Goal: Information Seeking & Learning: Check status

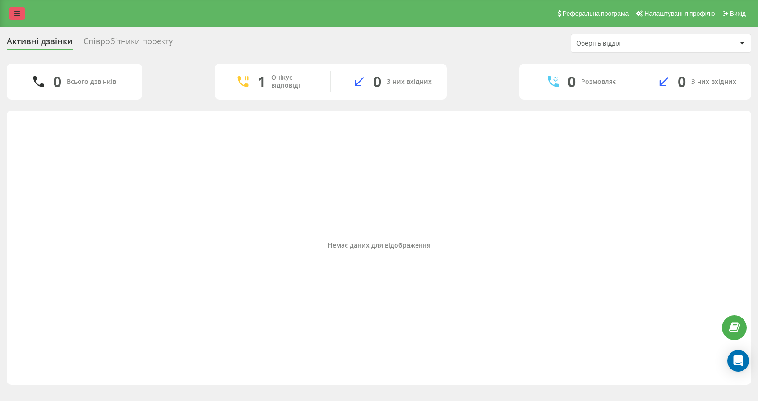
click at [16, 17] on link at bounding box center [17, 13] width 16 height 13
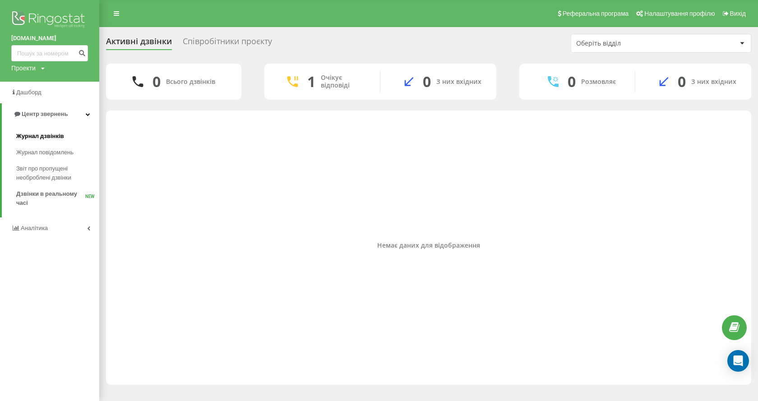
click at [37, 132] on span "Журнал дзвінків" at bounding box center [40, 136] width 48 height 9
click at [254, 165] on div "Немає даних для відображення" at bounding box center [428, 245] width 631 height 261
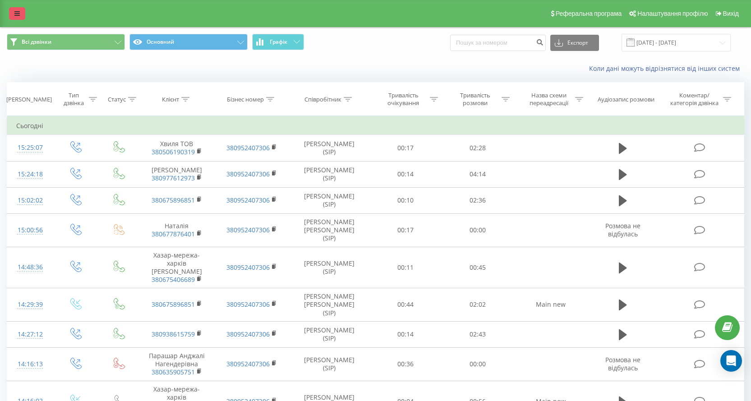
click at [11, 14] on link at bounding box center [17, 13] width 16 height 13
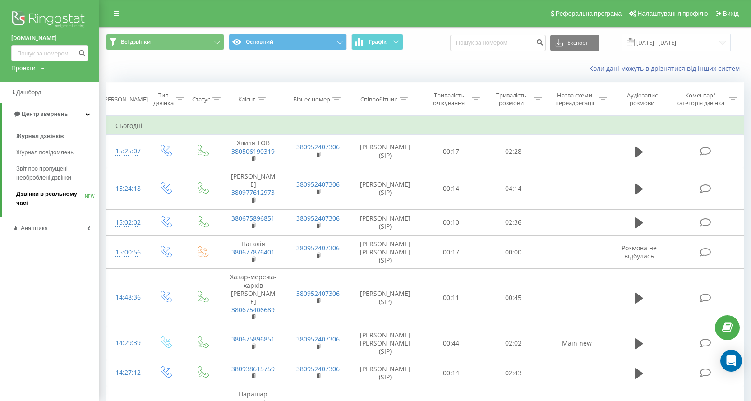
click at [64, 189] on link "Дзвінки в реальному часі NEW" at bounding box center [57, 198] width 83 height 25
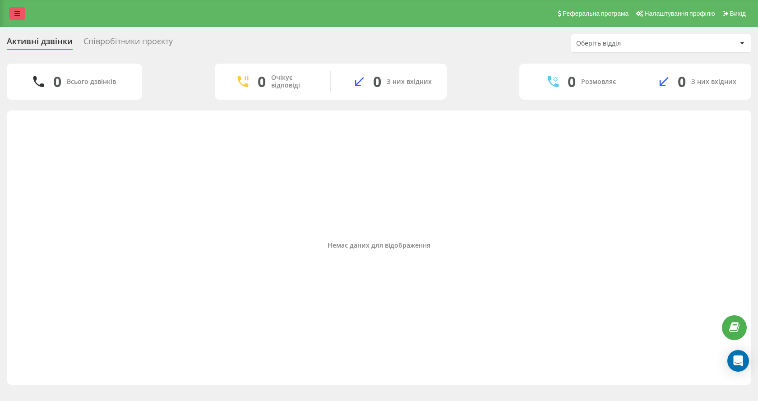
click at [19, 13] on icon at bounding box center [16, 13] width 5 height 6
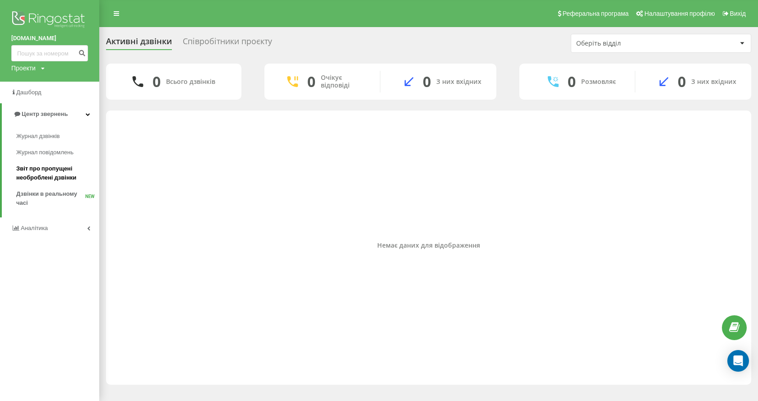
click at [58, 165] on span "Звіт про пропущені необроблені дзвінки" at bounding box center [55, 173] width 78 height 18
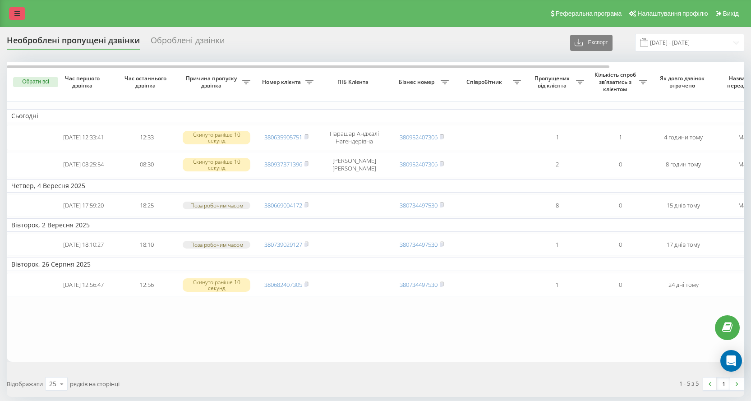
click at [15, 14] on icon at bounding box center [16, 13] width 5 height 6
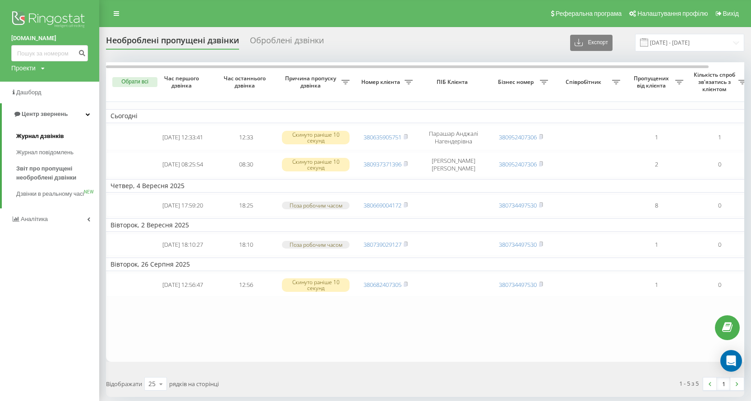
click at [36, 134] on span "Журнал дзвінків" at bounding box center [40, 136] width 48 height 9
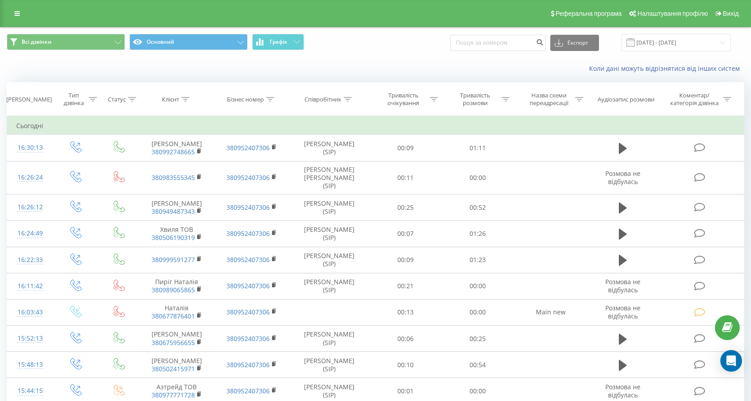
click at [309, 70] on div "Коли дані можуть відрізнятися вiд інших систем" at bounding box center [516, 68] width 469 height 9
click at [143, 72] on div "Коли дані можуть відрізнятися вiд інших систем" at bounding box center [375, 69] width 750 height 22
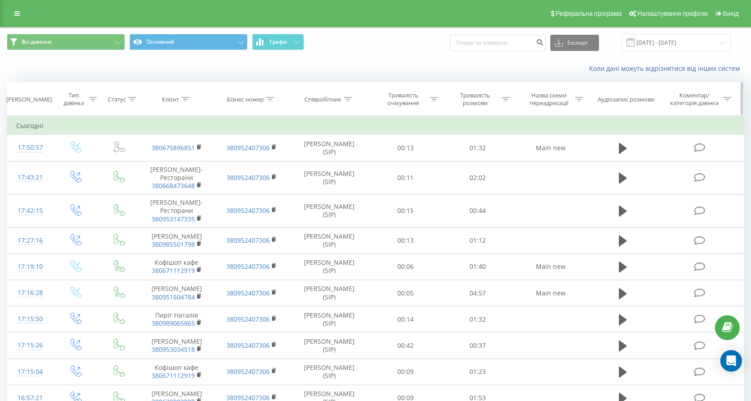
click at [342, 98] on div "Співробітник" at bounding box center [328, 100] width 47 height 8
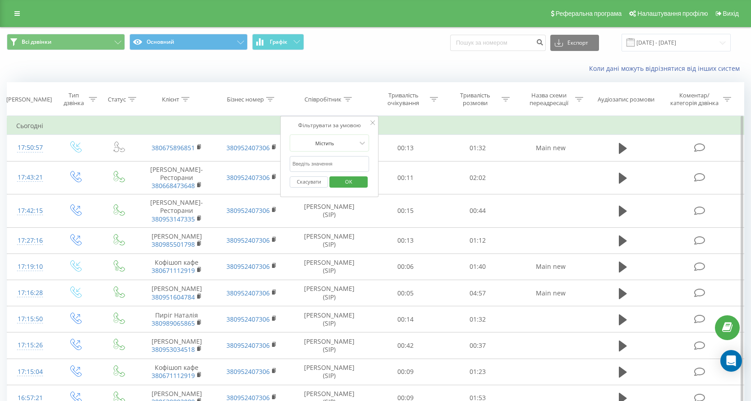
click at [308, 162] on input "text" at bounding box center [329, 164] width 79 height 16
type input "[PERSON_NAME]"
click at [353, 186] on span "OK" at bounding box center [348, 182] width 25 height 14
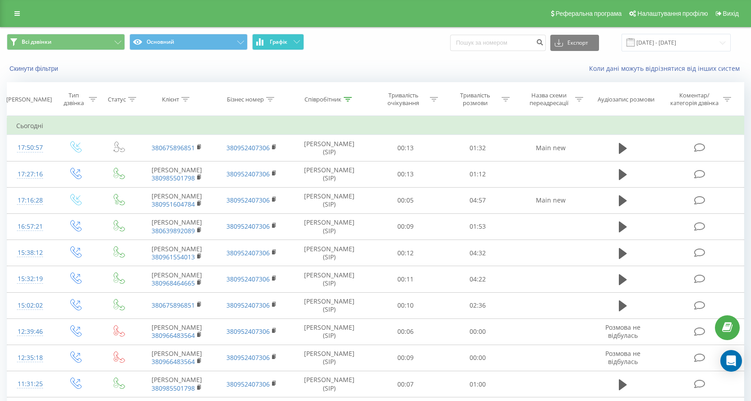
click at [292, 40] on button "Графік" at bounding box center [278, 42] width 52 height 16
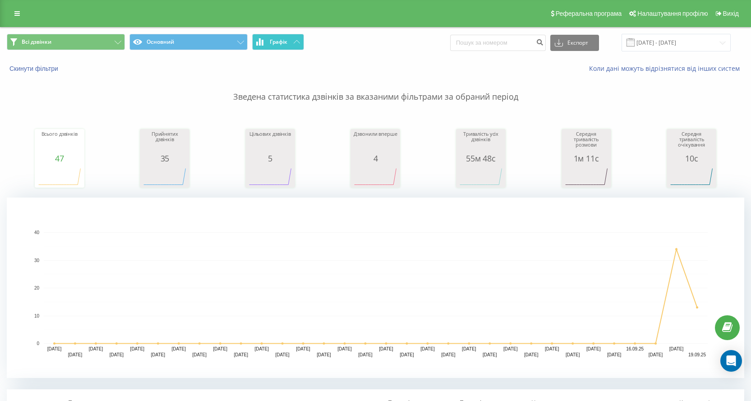
click at [292, 40] on button "Графік" at bounding box center [278, 42] width 52 height 16
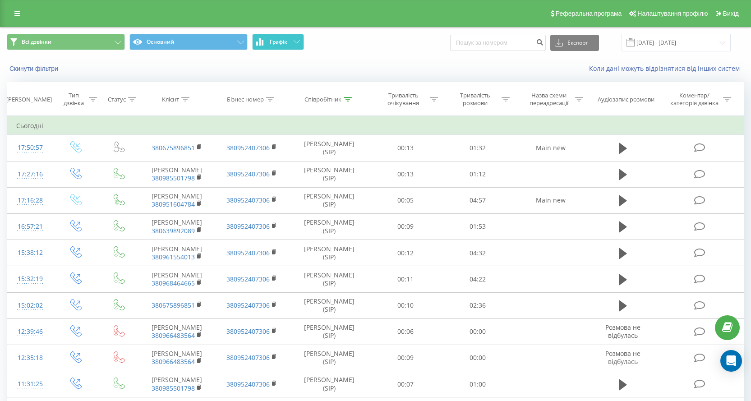
click at [300, 42] on icon at bounding box center [297, 41] width 6 height 3
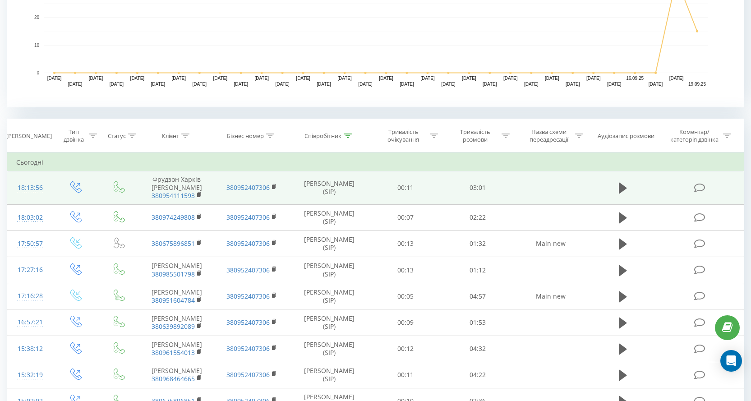
scroll to position [90, 0]
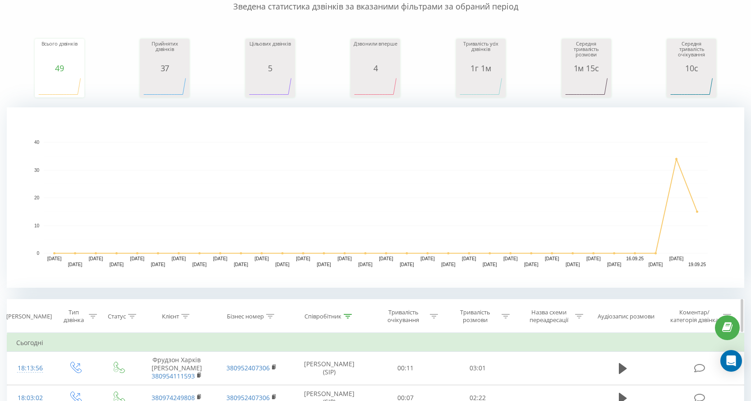
click at [344, 311] on th "Співробітник" at bounding box center [329, 316] width 81 height 33
click at [345, 316] on icon at bounding box center [348, 316] width 8 height 5
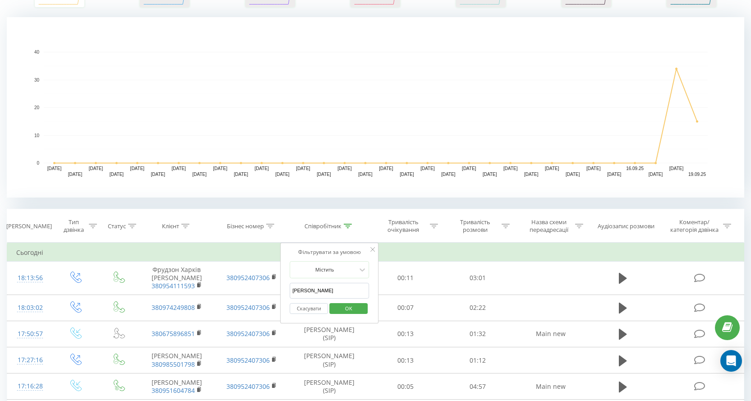
click at [340, 294] on input "николайчук" at bounding box center [329, 291] width 79 height 16
click at [343, 311] on span "OK" at bounding box center [348, 308] width 25 height 14
click at [0, 0] on div at bounding box center [0, 0] width 0 height 0
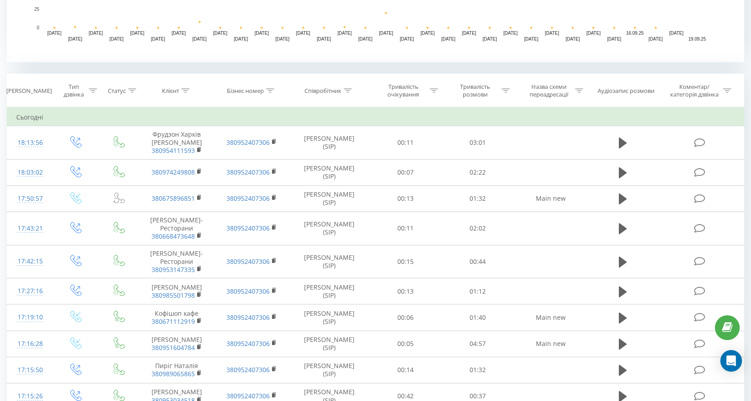
scroll to position [271, 0]
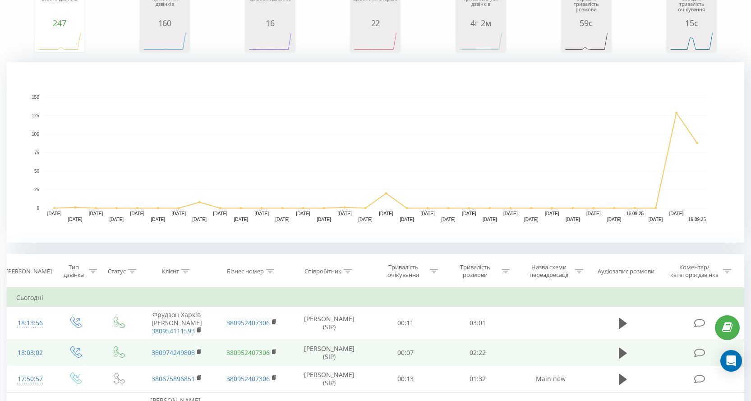
scroll to position [271, 0]
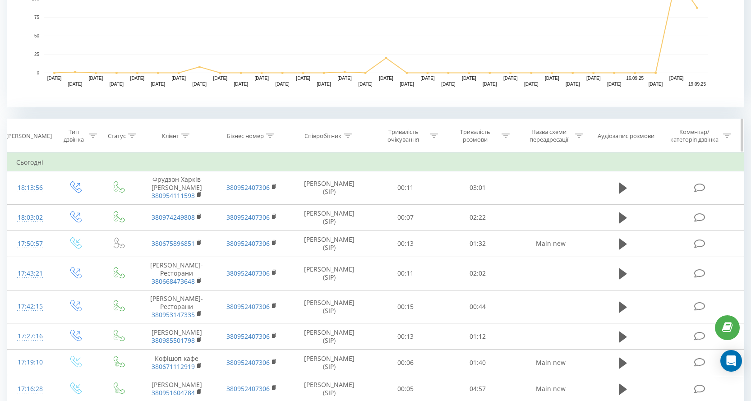
click at [345, 140] on th "Співробітник" at bounding box center [329, 135] width 81 height 33
click at [347, 138] on icon at bounding box center [348, 136] width 8 height 5
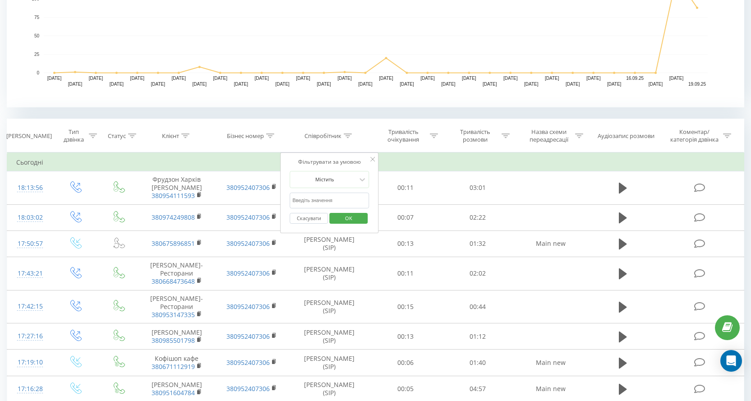
click at [344, 195] on input "text" at bounding box center [329, 201] width 79 height 16
type input "козак"
click at [363, 222] on button "OK" at bounding box center [348, 218] width 38 height 11
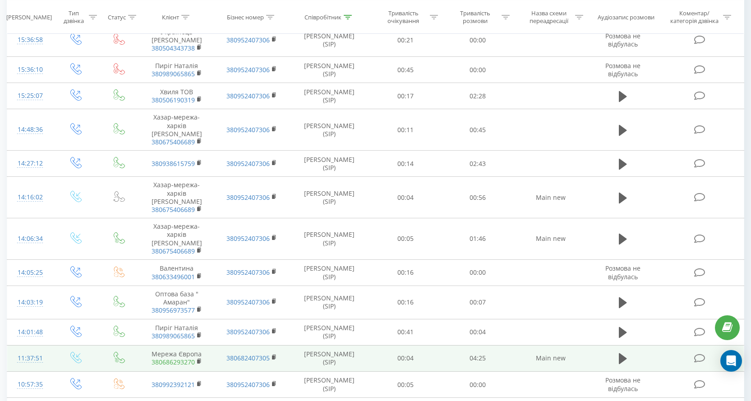
scroll to position [804, 0]
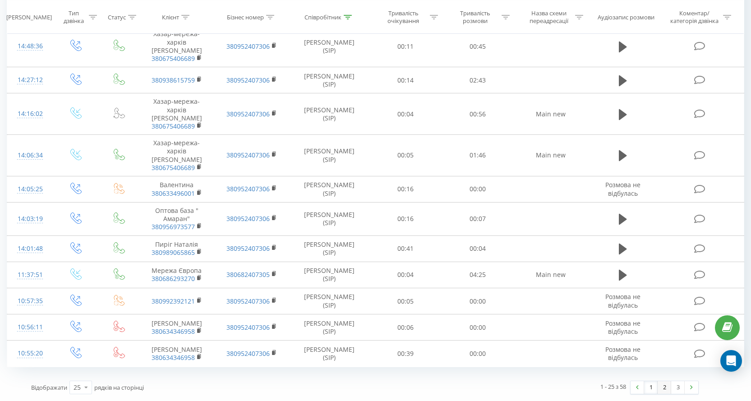
click at [661, 387] on link "2" at bounding box center [665, 387] width 14 height 13
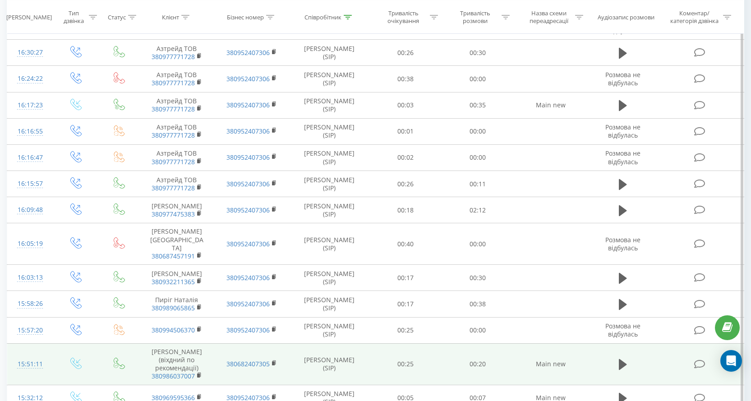
scroll to position [799, 0]
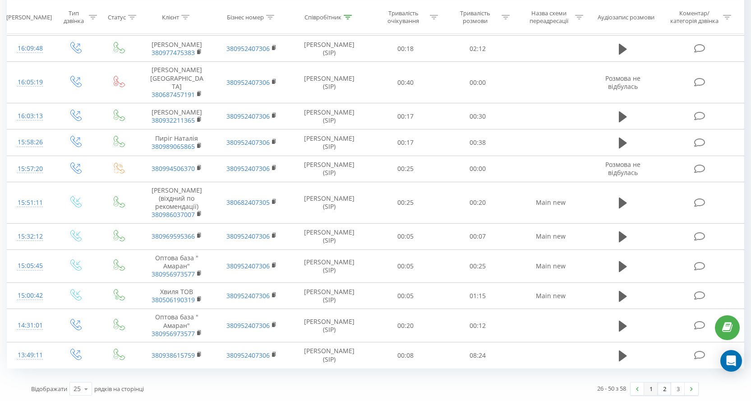
click at [653, 387] on link "1" at bounding box center [651, 389] width 14 height 13
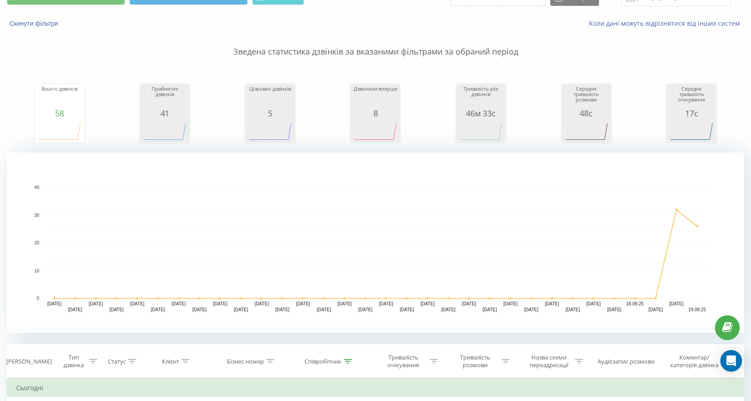
scroll to position [180, 0]
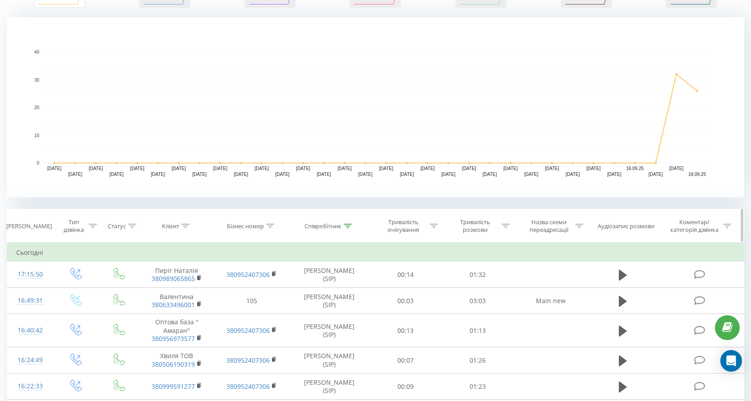
click at [341, 230] on th "Співробітник" at bounding box center [329, 225] width 81 height 33
click at [346, 226] on icon at bounding box center [348, 226] width 8 height 5
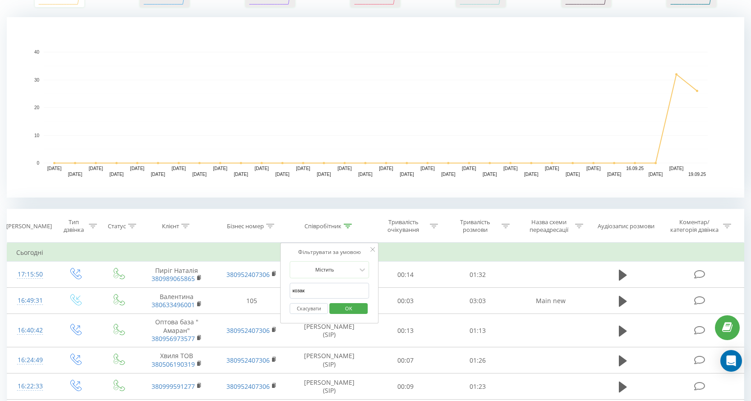
click at [356, 291] on input "козак" at bounding box center [329, 291] width 79 height 16
click at [321, 295] on input "козак" at bounding box center [329, 291] width 79 height 16
click at [320, 294] on input "козак" at bounding box center [329, 291] width 79 height 16
click at [304, 306] on button "Копія" at bounding box center [291, 307] width 28 height 12
click at [314, 310] on button "Скасувати" at bounding box center [309, 308] width 38 height 11
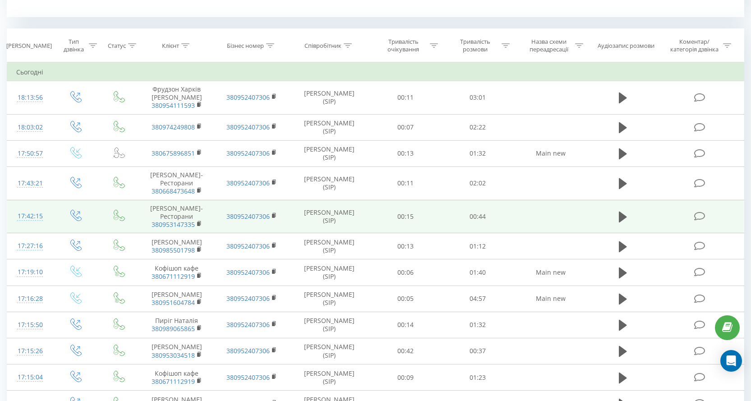
scroll to position [226, 0]
